Goal: Information Seeking & Learning: Learn about a topic

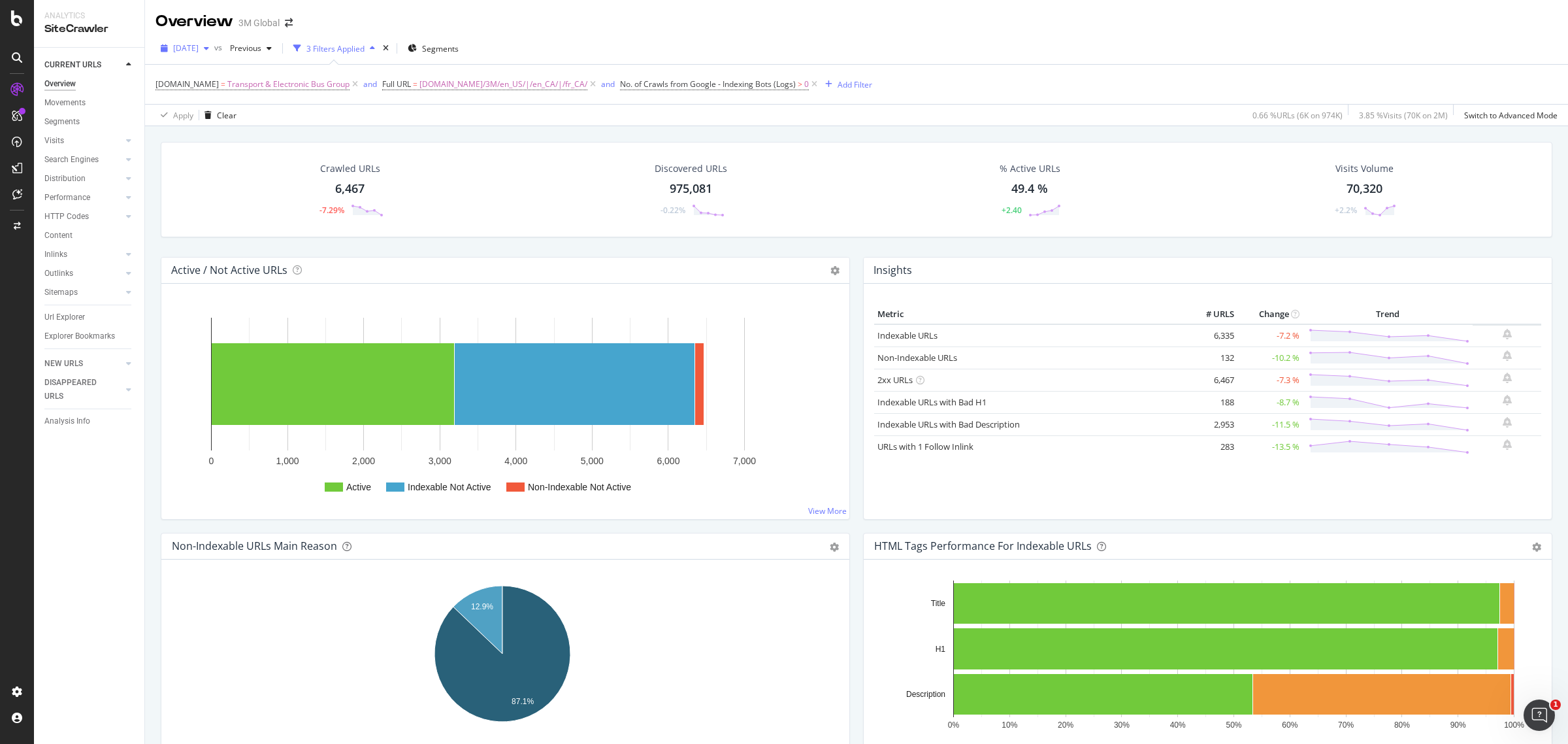
click at [198, 49] on span "[DATE]" at bounding box center [186, 48] width 25 height 11
click at [514, 119] on div "Apply Clear 0.66 % URLs ( 6K on 974K ) 3.85 % Visits ( 70K on 2M ) Switch to Ad…" at bounding box center [856, 115] width 1422 height 21
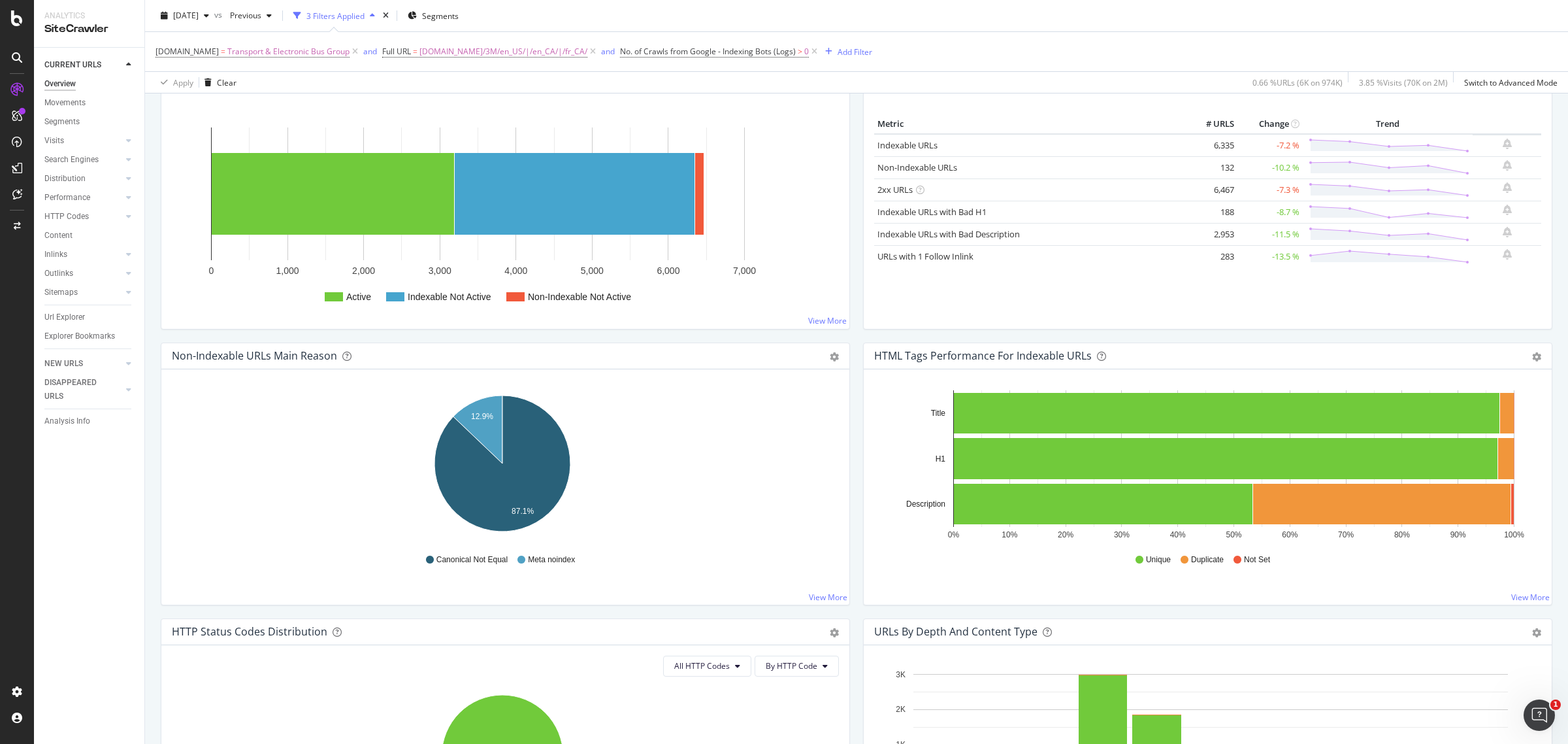
scroll to position [164, 0]
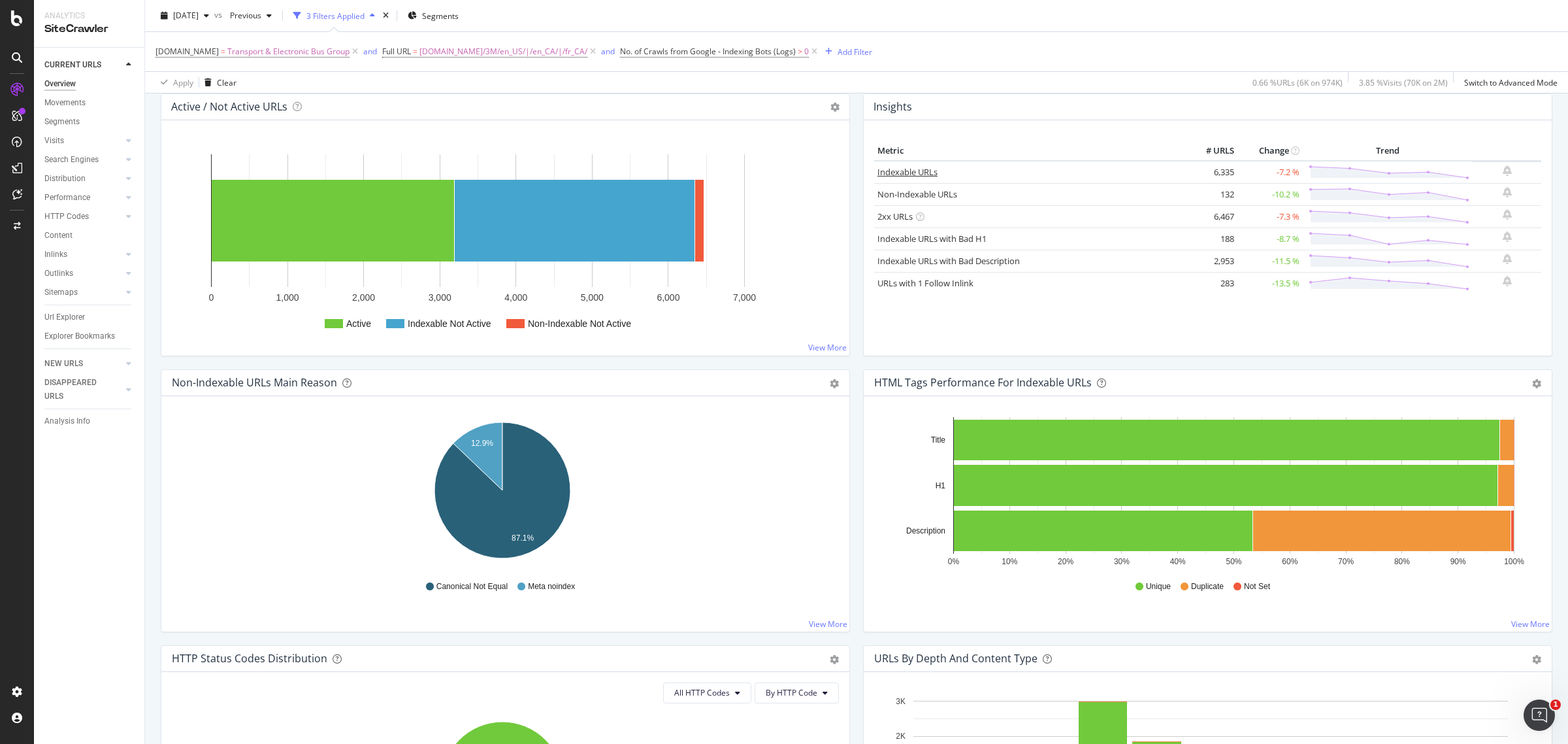
click at [896, 168] on link "Indexable URLs" at bounding box center [907, 172] width 60 height 12
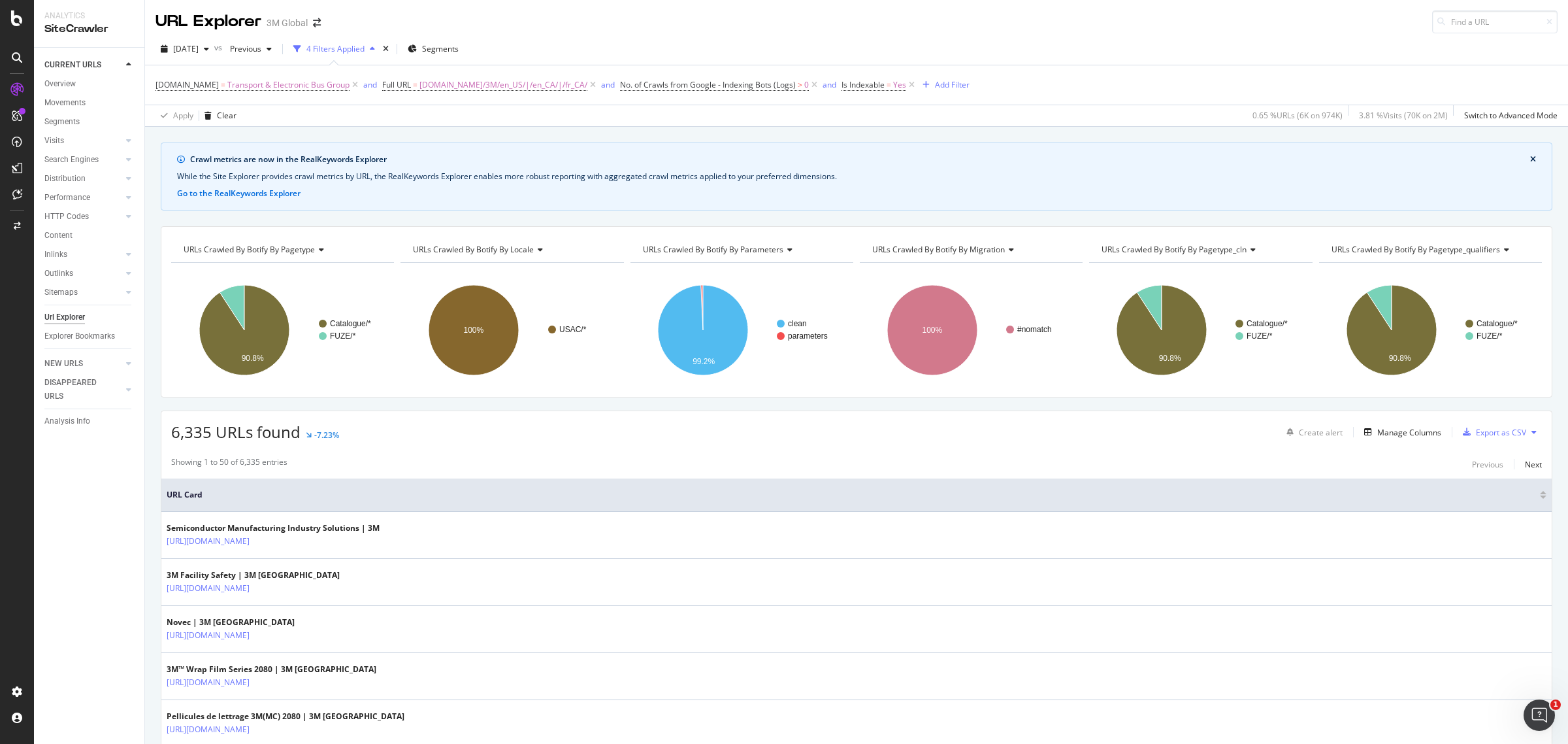
click at [289, 253] on span "URLs Crawled By Botify By pagetype" at bounding box center [249, 249] width 132 height 11
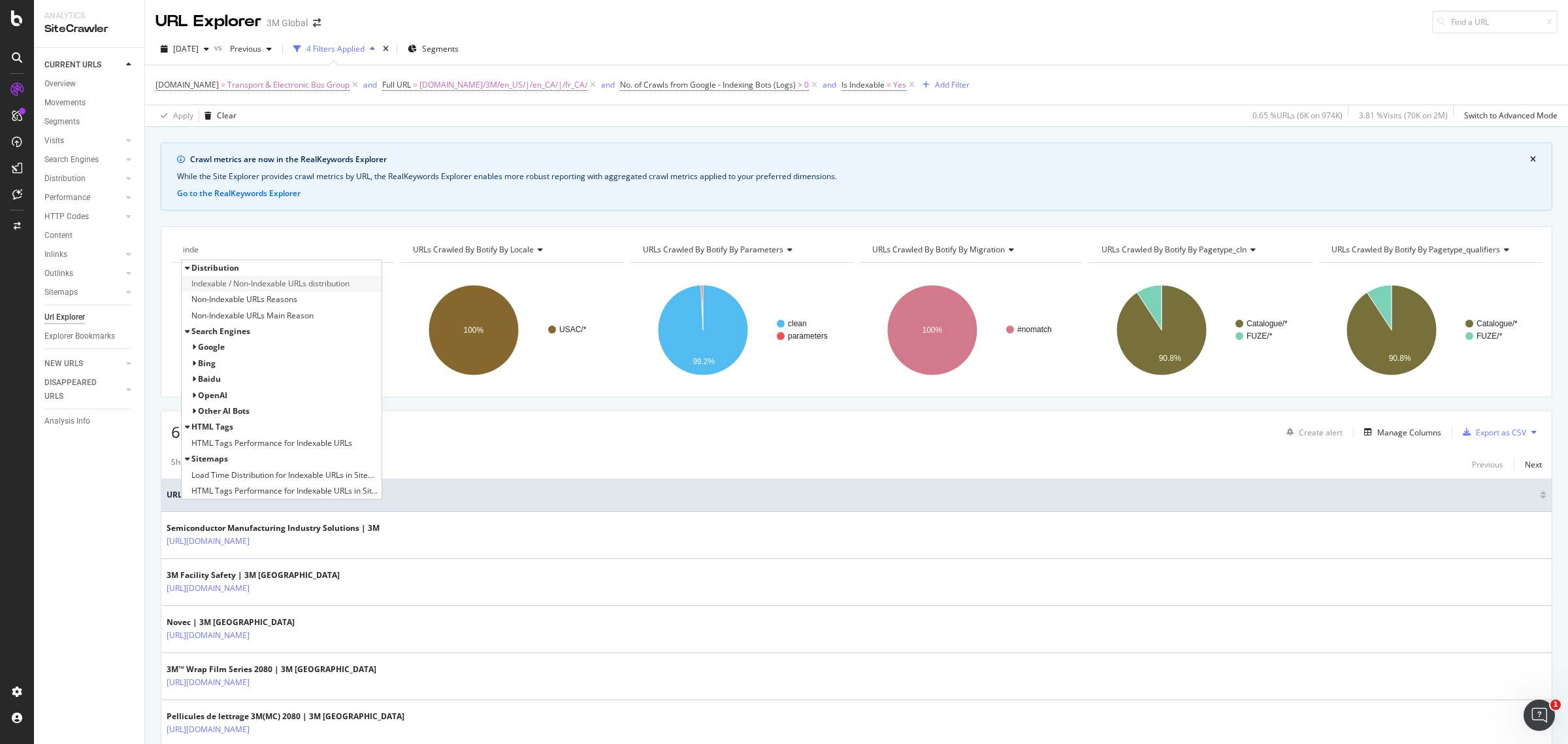
type input "inde"
click at [294, 283] on span "Indexable / Non-Indexable URLs distribution" at bounding box center [270, 284] width 158 height 13
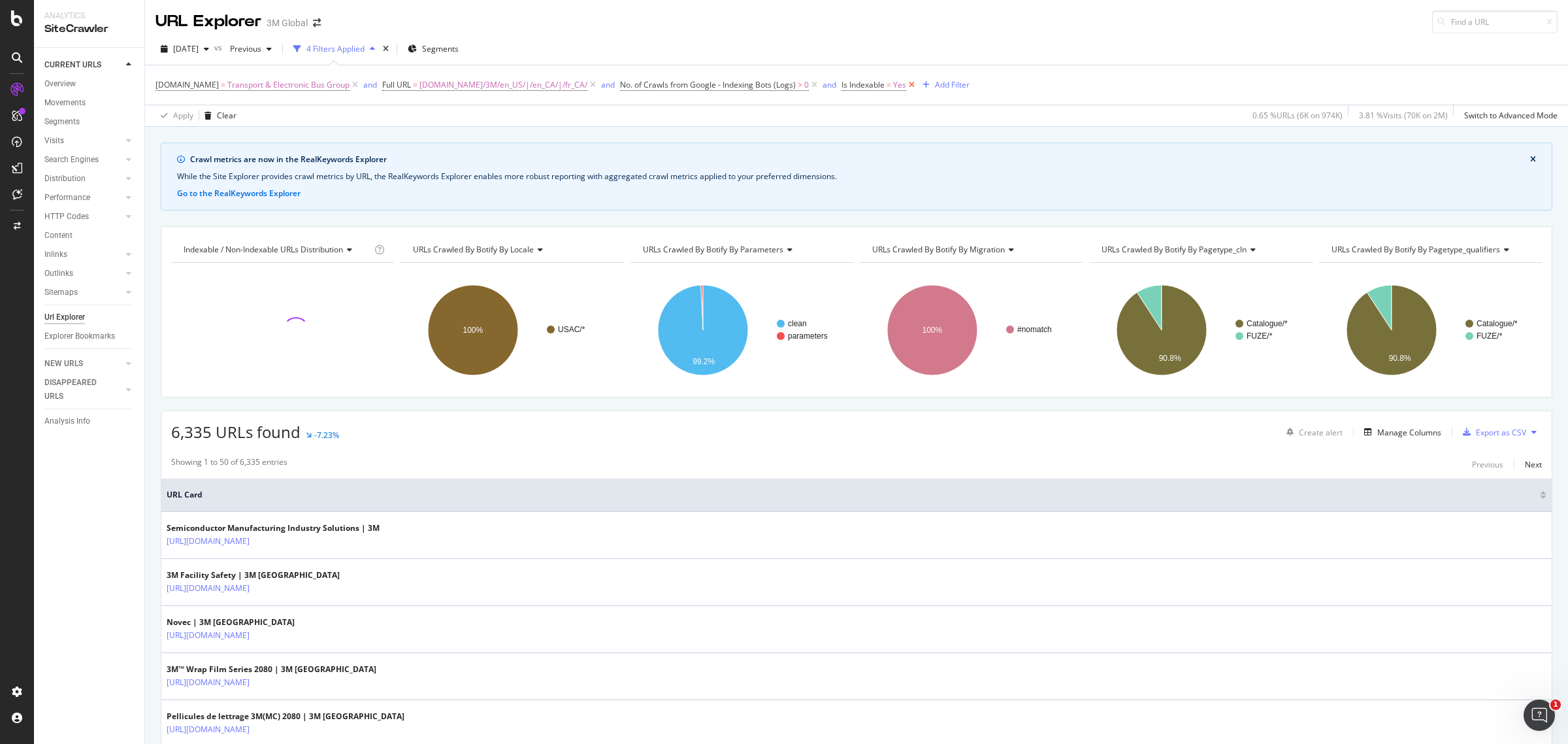
click at [906, 86] on icon at bounding box center [911, 85] width 11 height 13
